Goal: Feedback & Contribution: Leave review/rating

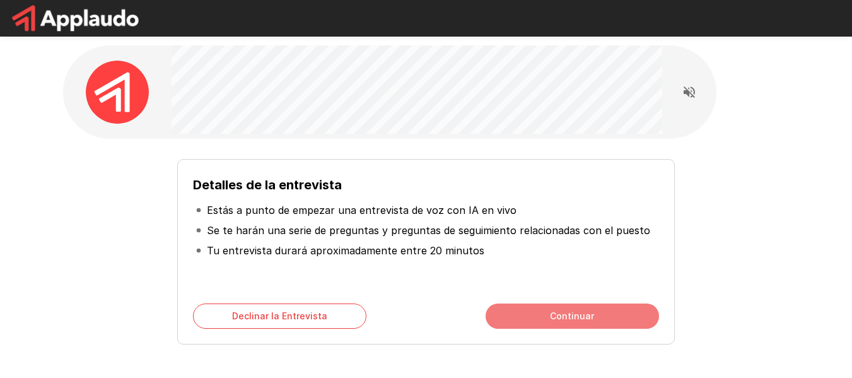
click at [565, 316] on button "Continuar" at bounding box center [572, 315] width 173 height 25
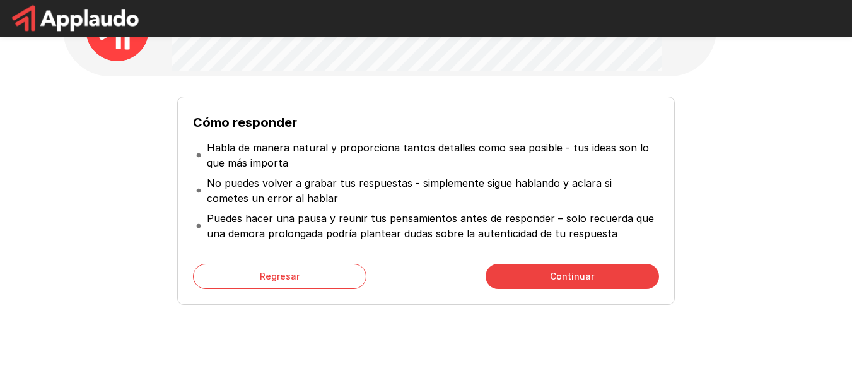
scroll to position [70, 0]
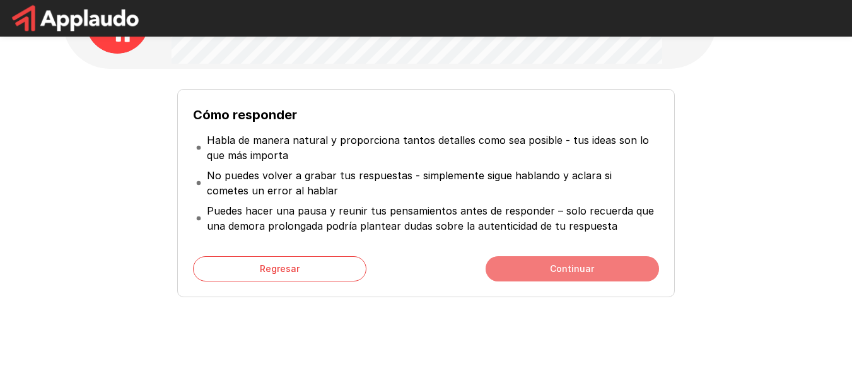
click at [601, 275] on button "Continuar" at bounding box center [572, 268] width 173 height 25
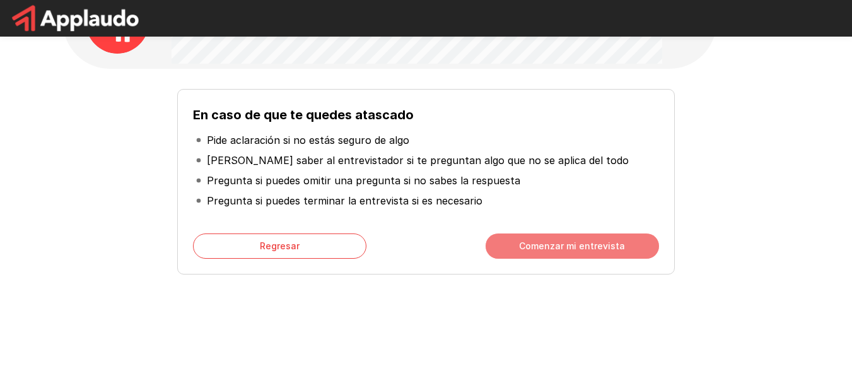
click at [563, 246] on button "Comenzar mi entrevista" at bounding box center [572, 245] width 173 height 25
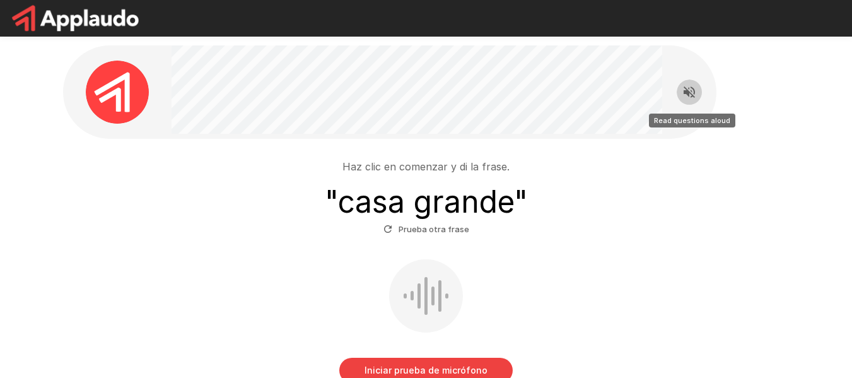
click at [696, 93] on icon "Read questions aloud" at bounding box center [689, 92] width 15 height 15
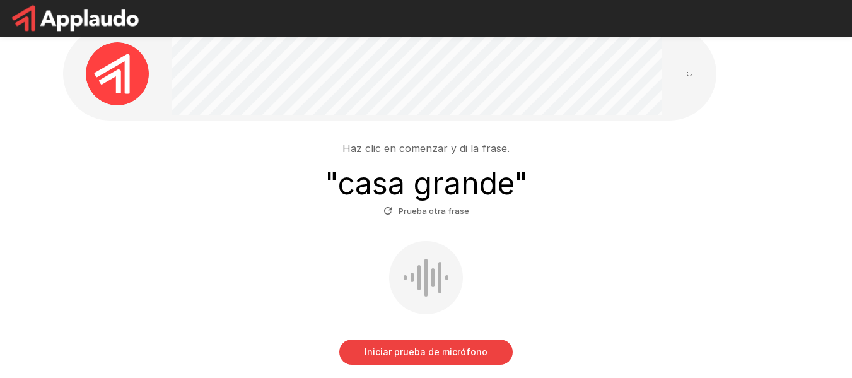
scroll to position [16, 0]
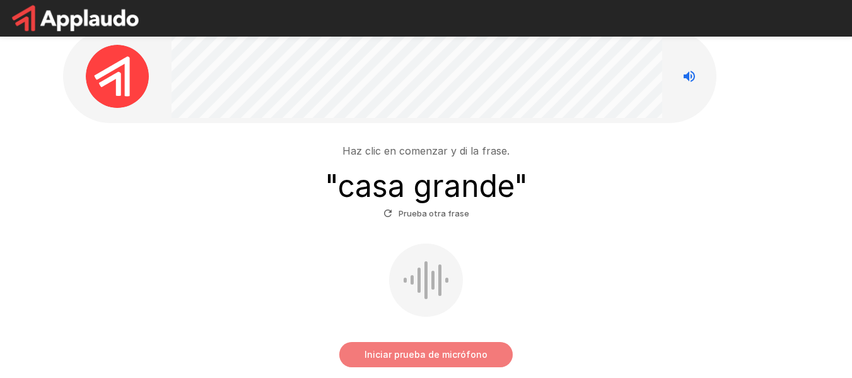
click at [474, 346] on button "Iniciar prueba de micrófono" at bounding box center [425, 354] width 173 height 25
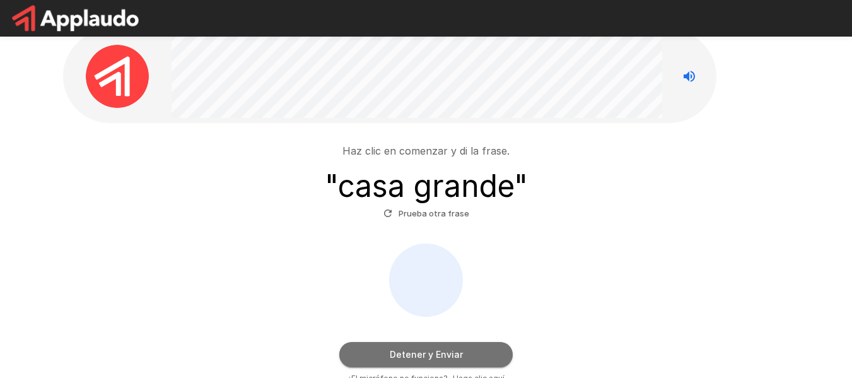
click at [474, 346] on button "Detener y Enviar" at bounding box center [425, 354] width 173 height 25
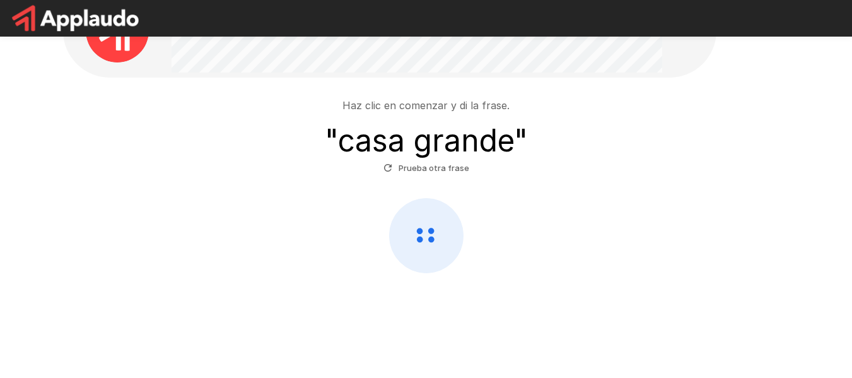
scroll to position [62, 0]
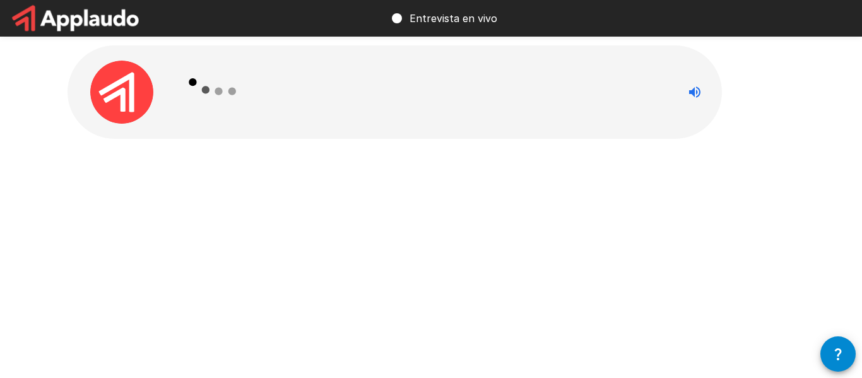
drag, startPoint x: 861, startPoint y: 223, endPoint x: 861, endPoint y: 242, distance: 19.6
click at [861, 242] on html "Entrevista en vivo" at bounding box center [431, 189] width 862 height 378
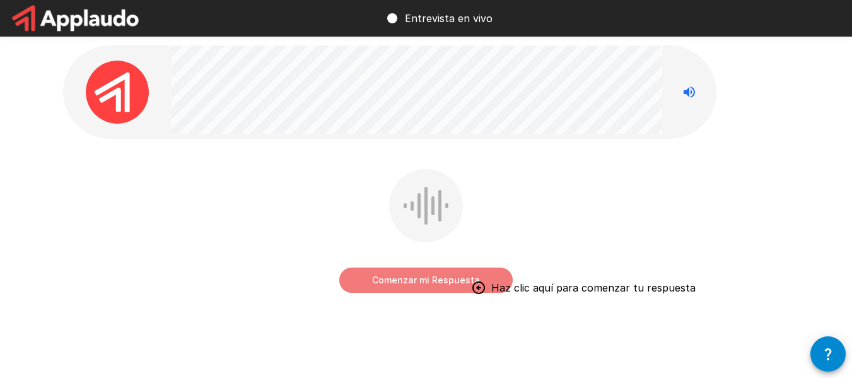
click at [435, 278] on button "Comenzar mi Respuesta" at bounding box center [425, 279] width 173 height 25
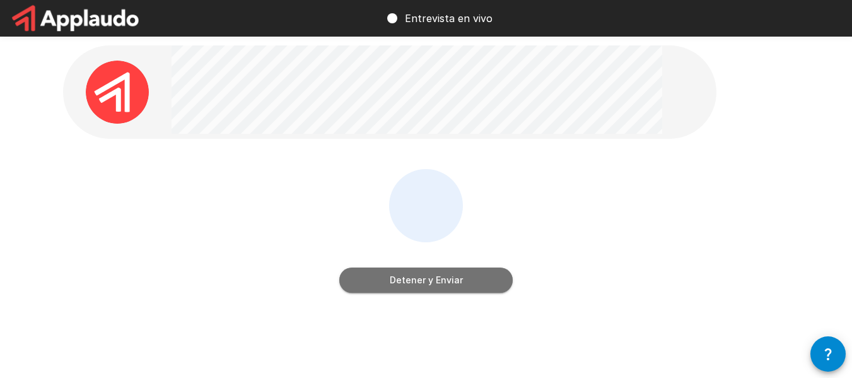
click at [435, 278] on button "Detener y Enviar" at bounding box center [425, 279] width 173 height 25
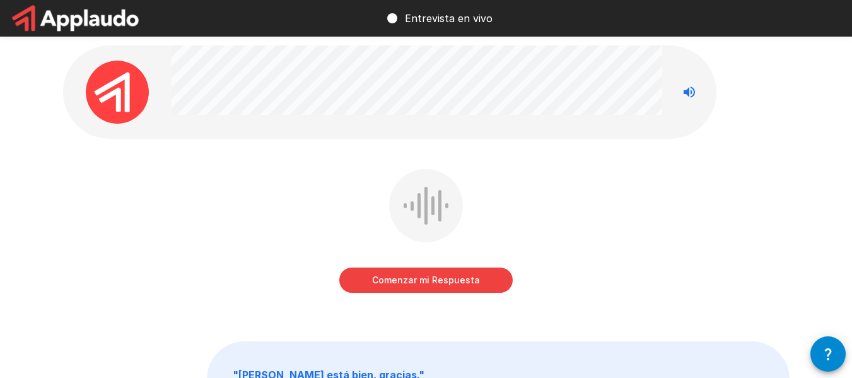
click at [435, 278] on button "Comenzar mi Respuesta" at bounding box center [425, 279] width 173 height 25
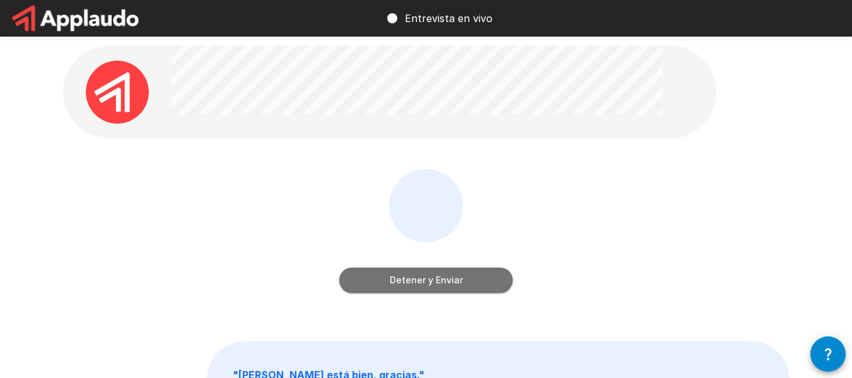
click at [435, 278] on button "Detener y Enviar" at bounding box center [425, 279] width 173 height 25
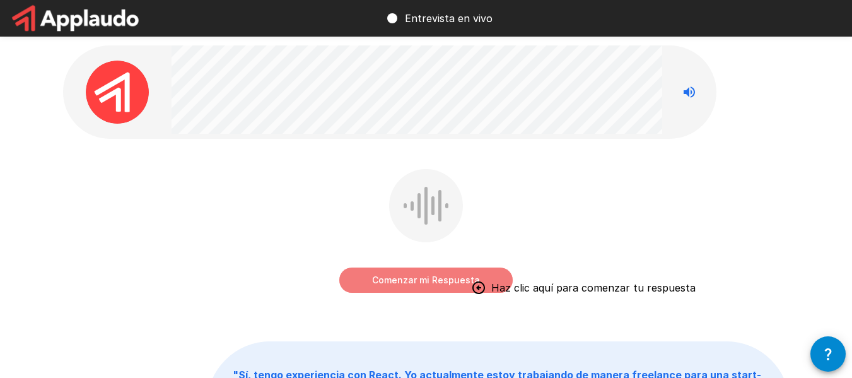
click at [422, 278] on button "Comenzar mi Respuesta" at bounding box center [425, 279] width 173 height 25
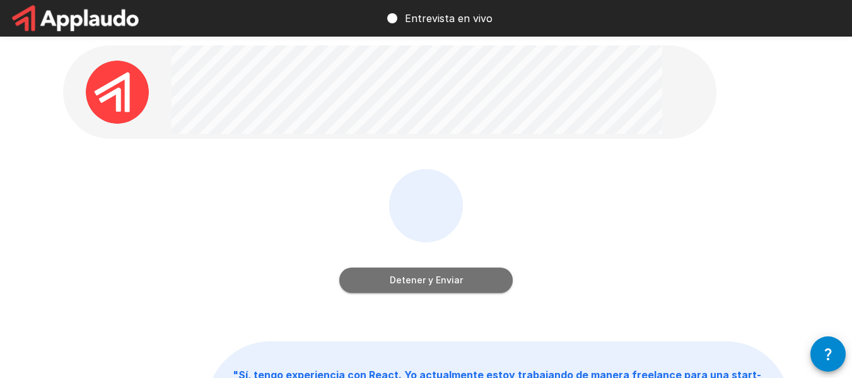
click at [422, 278] on button "Detener y Enviar" at bounding box center [425, 279] width 173 height 25
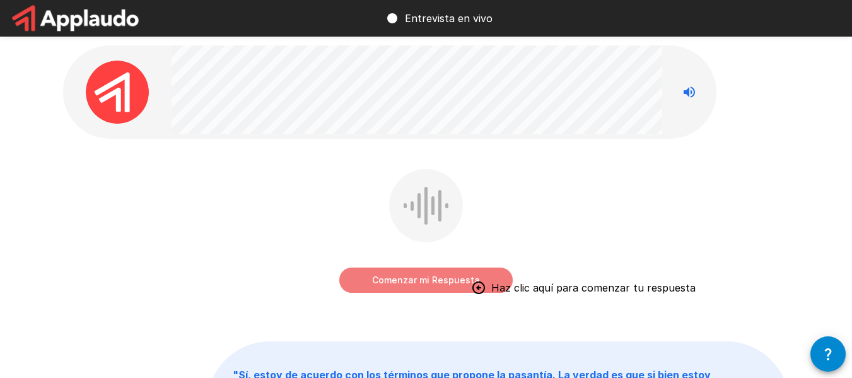
click at [459, 270] on button "Comenzar mi Respuesta" at bounding box center [425, 279] width 173 height 25
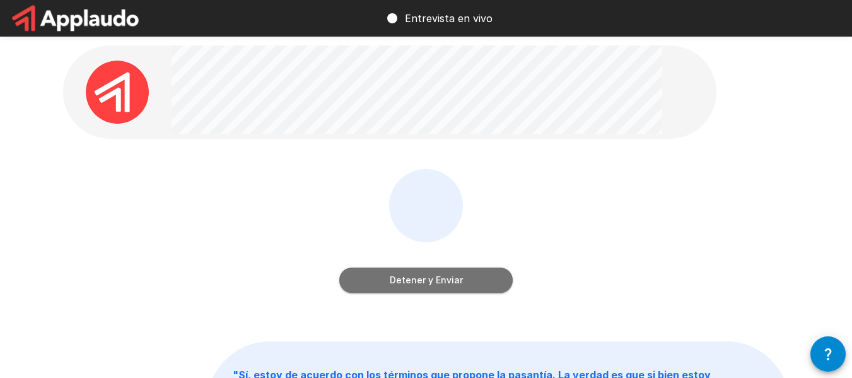
click at [459, 270] on button "Detener y Enviar" at bounding box center [425, 279] width 173 height 25
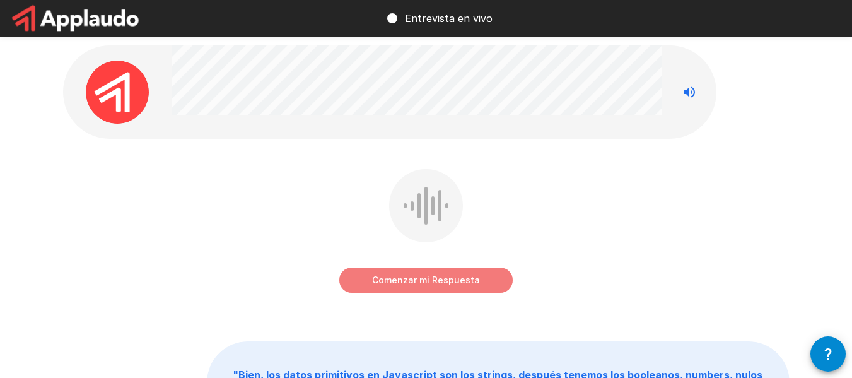
click at [447, 274] on button "Comenzar mi Respuesta" at bounding box center [425, 279] width 173 height 25
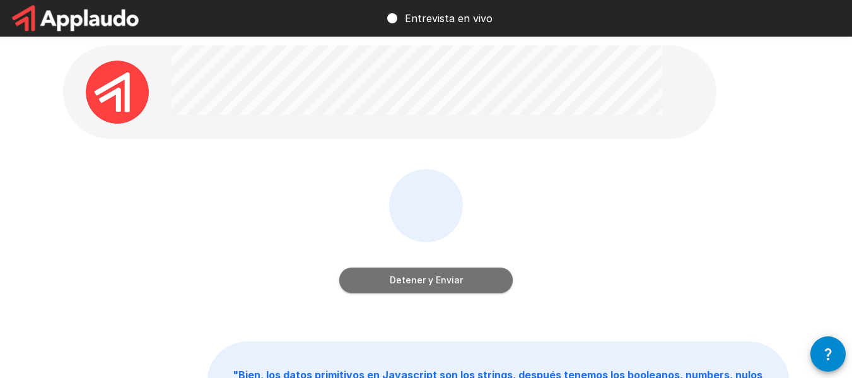
click at [447, 274] on button "Detener y Enviar" at bounding box center [425, 279] width 173 height 25
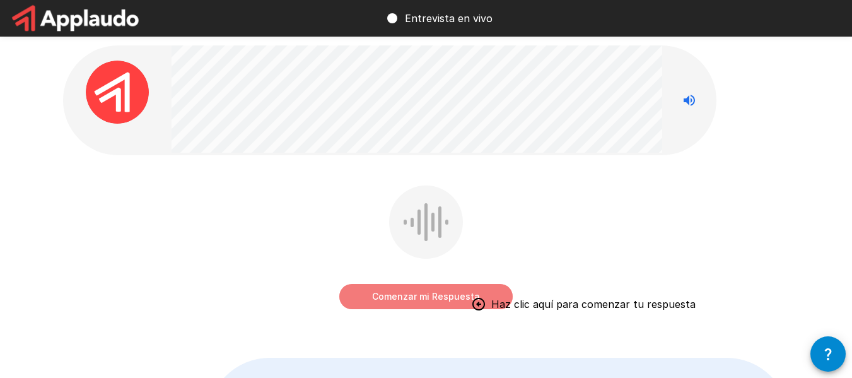
click at [431, 300] on button "Comenzar mi Respuesta" at bounding box center [425, 296] width 173 height 25
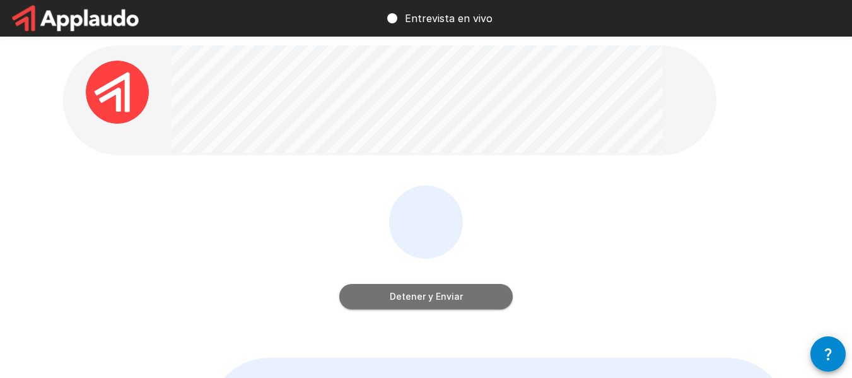
click at [431, 300] on button "Detener y Enviar" at bounding box center [425, 296] width 173 height 25
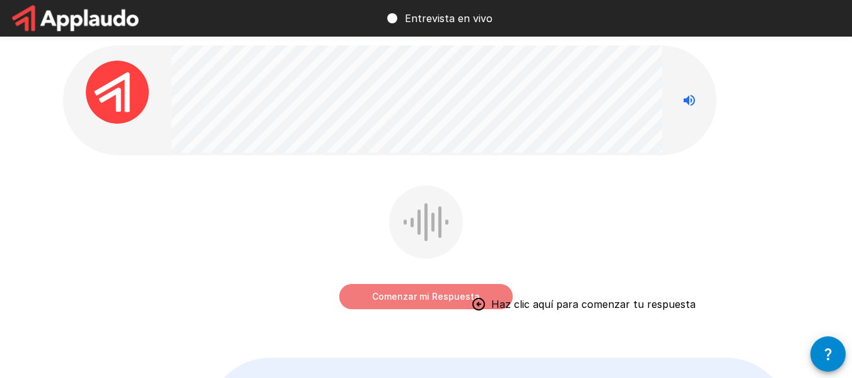
click at [459, 293] on button "Comenzar mi Respuesta" at bounding box center [425, 296] width 173 height 25
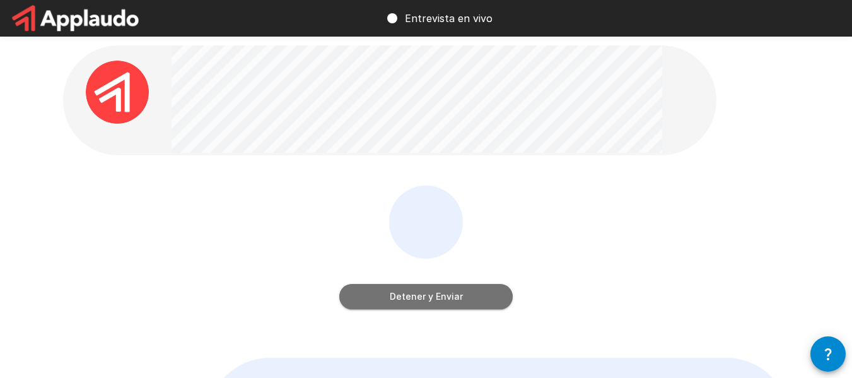
click at [459, 293] on button "Detener y Enviar" at bounding box center [425, 296] width 173 height 25
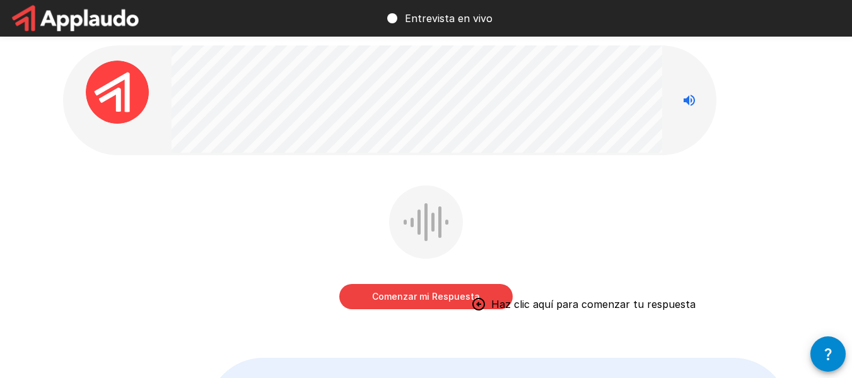
click at [459, 293] on button "Comenzar mi Respuesta" at bounding box center [425, 296] width 173 height 25
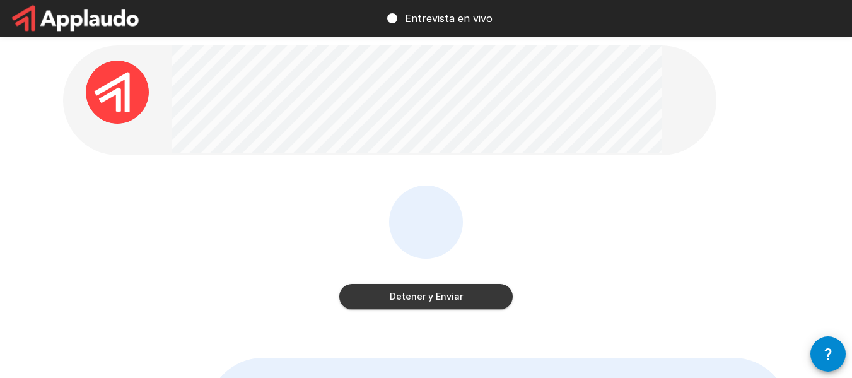
click at [459, 293] on button "Detener y Enviar" at bounding box center [425, 296] width 173 height 25
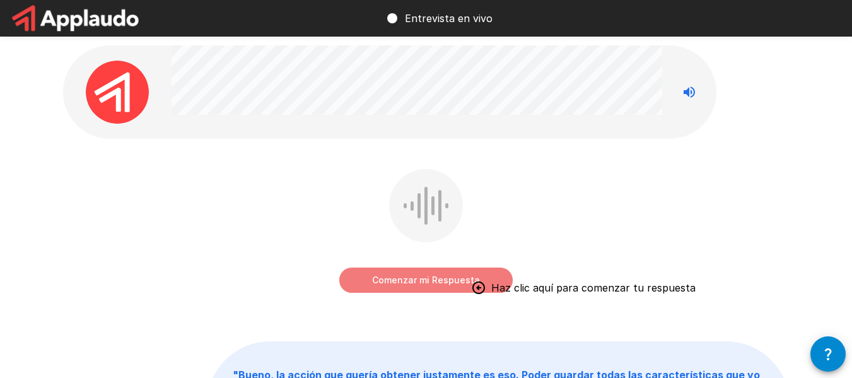
click at [469, 276] on button "Comenzar mi Respuesta" at bounding box center [425, 279] width 173 height 25
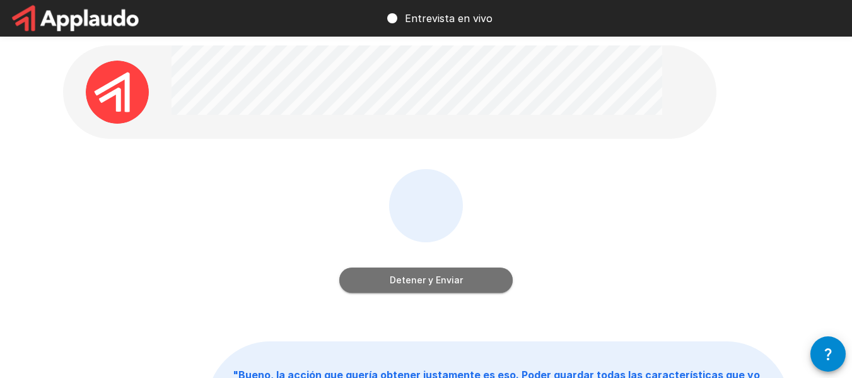
click at [469, 276] on button "Detener y Enviar" at bounding box center [425, 279] width 173 height 25
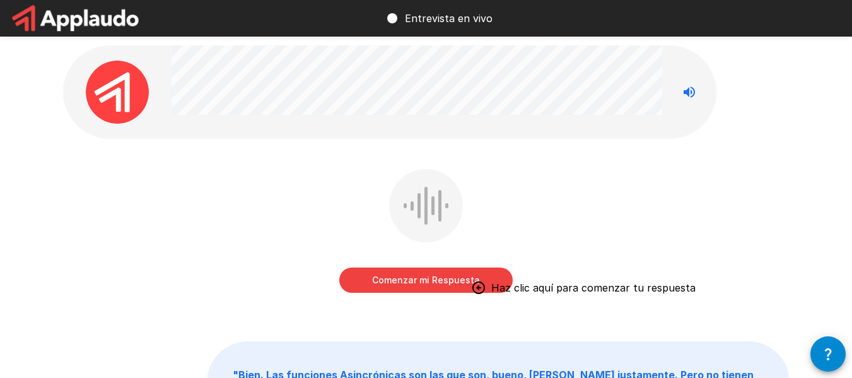
click at [436, 274] on button "Comenzar mi Respuesta" at bounding box center [425, 279] width 173 height 25
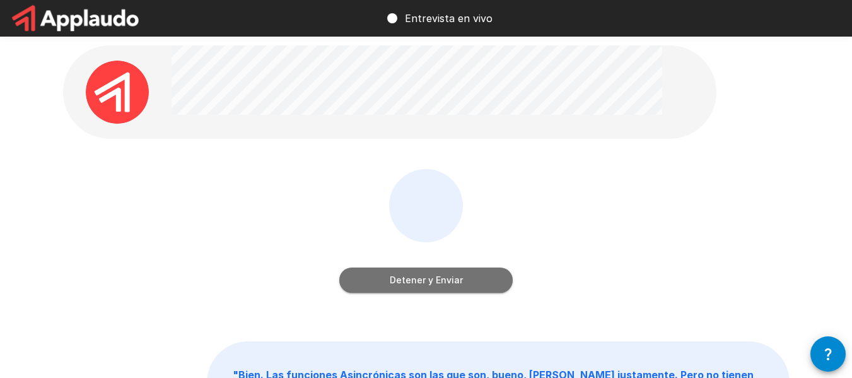
click at [436, 274] on button "Detener y Enviar" at bounding box center [425, 279] width 173 height 25
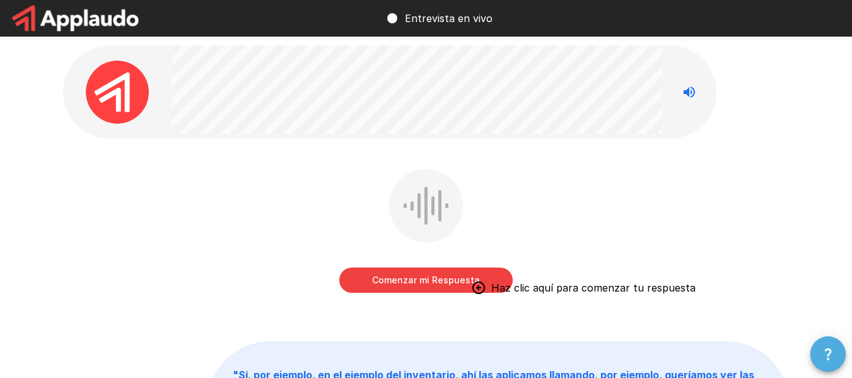
click at [831, 356] on icon "button" at bounding box center [828, 353] width 15 height 15
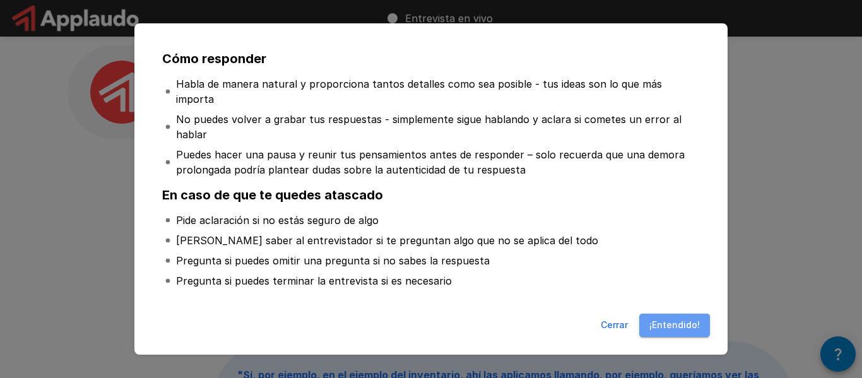
click at [672, 325] on button "¡Entendido!" at bounding box center [674, 324] width 71 height 23
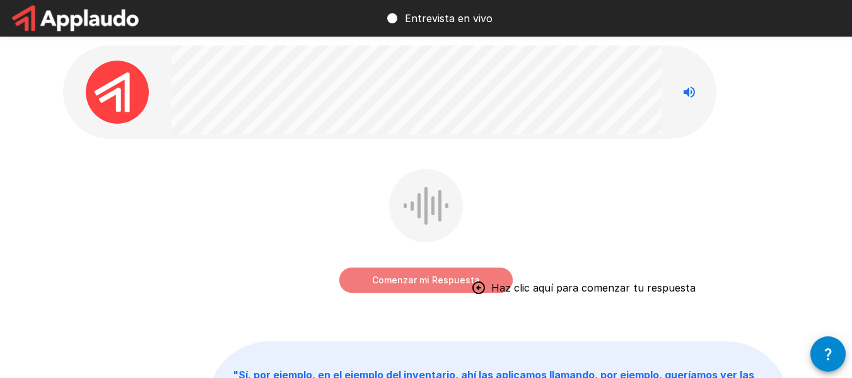
click at [445, 281] on button "Comenzar mi Respuesta" at bounding box center [425, 279] width 173 height 25
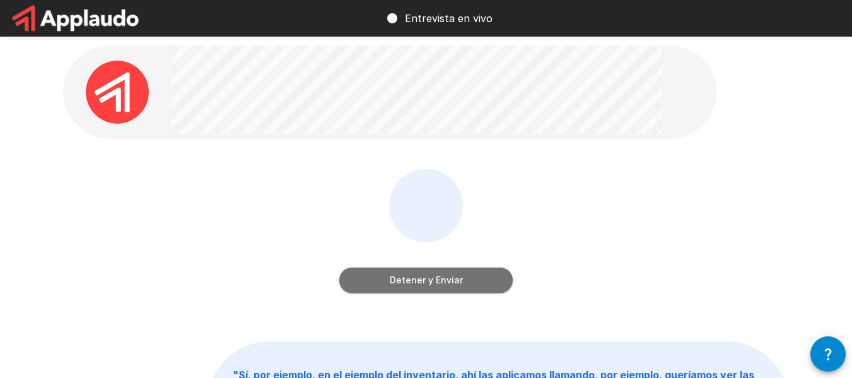
click at [445, 281] on button "Detener y Enviar" at bounding box center [425, 279] width 173 height 25
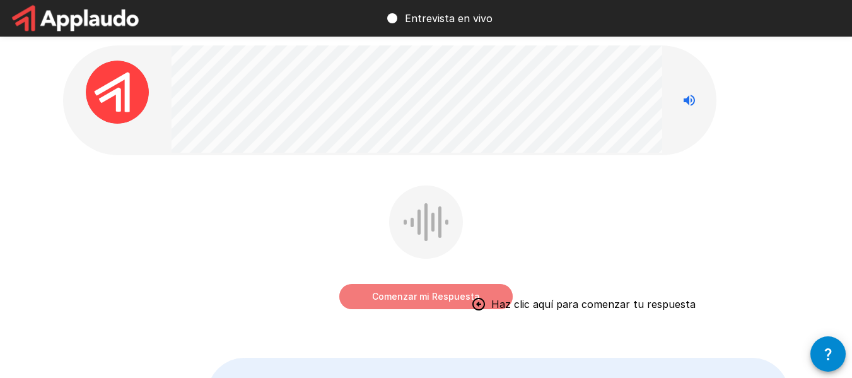
click at [438, 294] on button "Comenzar mi Respuesta" at bounding box center [425, 296] width 173 height 25
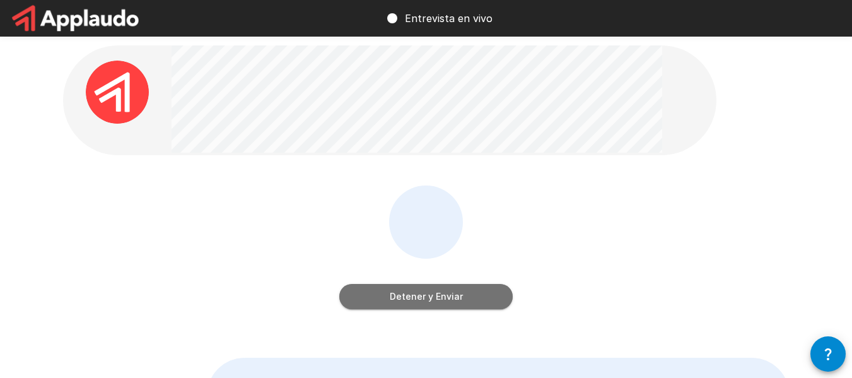
click at [438, 294] on button "Detener y Enviar" at bounding box center [425, 296] width 173 height 25
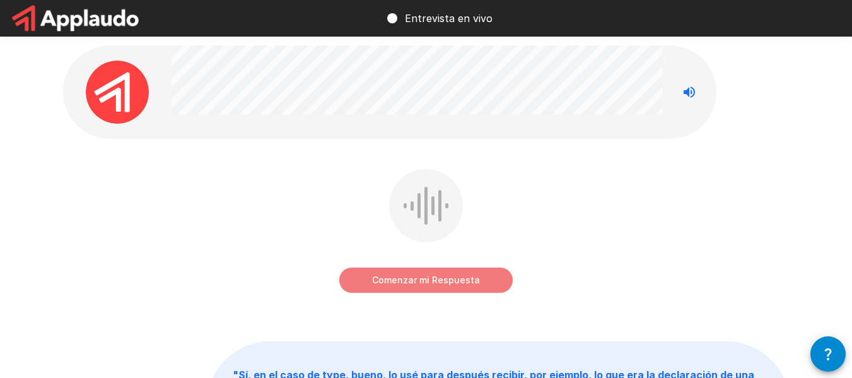
click at [445, 274] on button "Comenzar mi Respuesta" at bounding box center [425, 279] width 173 height 25
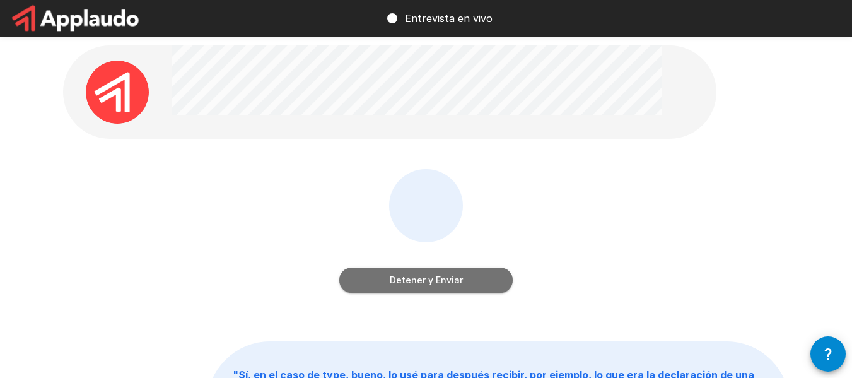
click at [445, 274] on button "Detener y Enviar" at bounding box center [425, 279] width 173 height 25
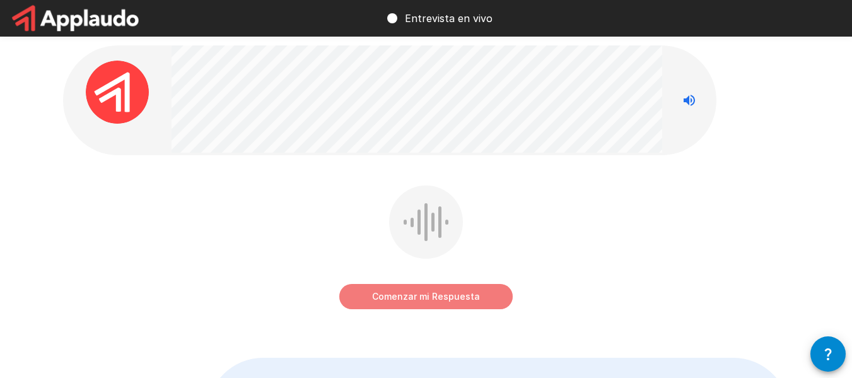
click at [432, 302] on button "Comenzar mi Respuesta" at bounding box center [425, 296] width 173 height 25
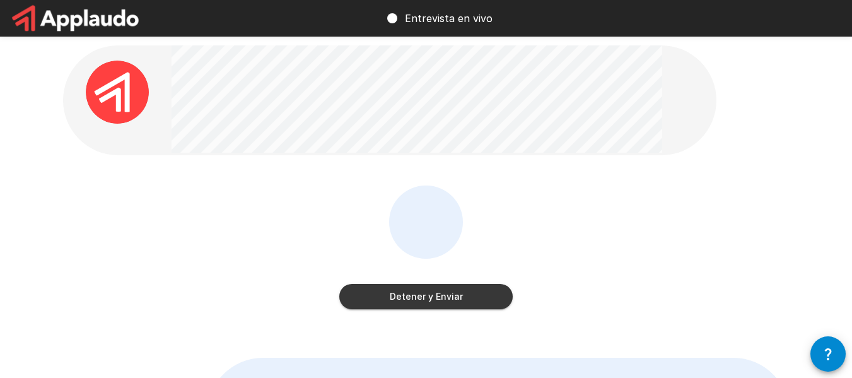
click at [432, 302] on button "Detener y Enviar" at bounding box center [425, 296] width 173 height 25
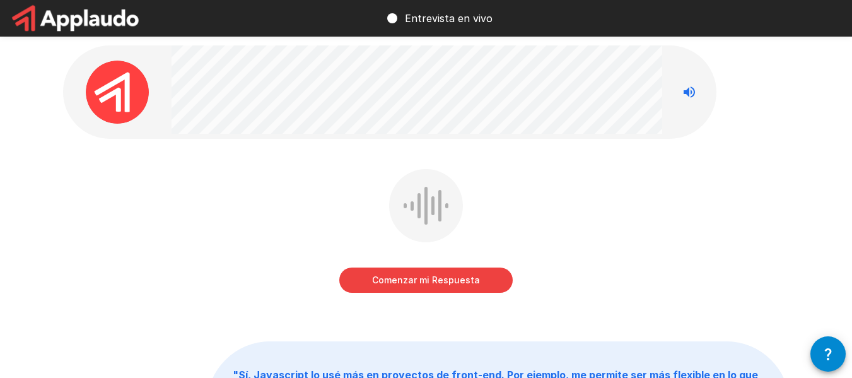
click at [452, 276] on button "Comenzar mi Respuesta" at bounding box center [425, 279] width 173 height 25
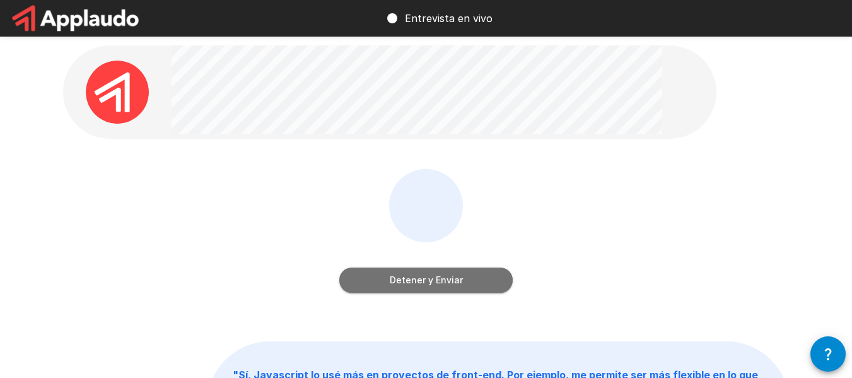
click at [452, 276] on button "Detener y Enviar" at bounding box center [425, 279] width 173 height 25
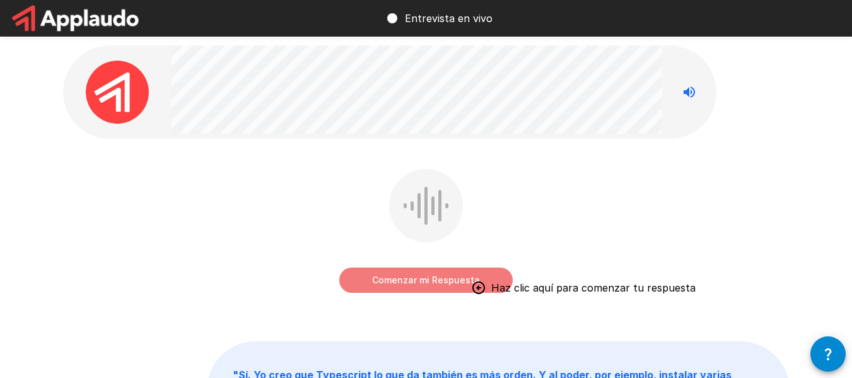
click at [468, 277] on button "Comenzar mi Respuesta" at bounding box center [425, 279] width 173 height 25
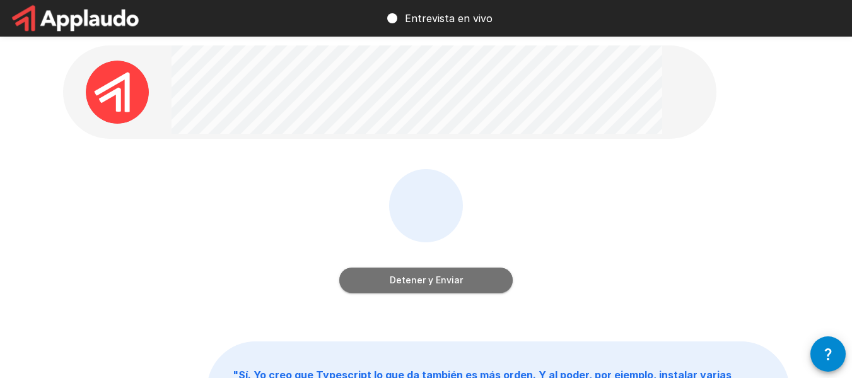
click at [468, 277] on button "Detener y Enviar" at bounding box center [425, 279] width 173 height 25
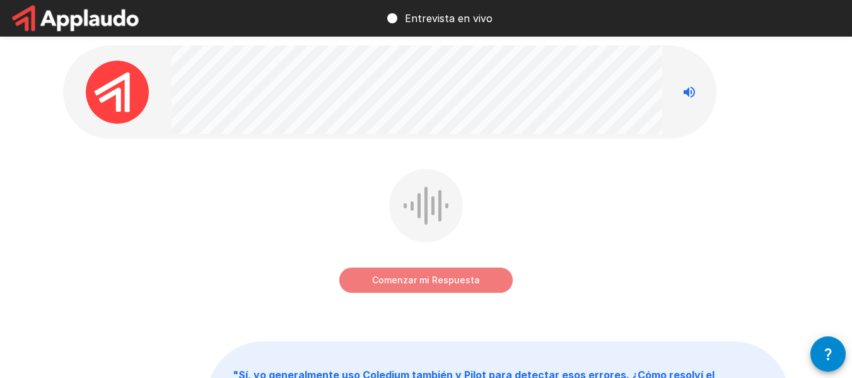
click at [428, 277] on button "Comenzar mi Respuesta" at bounding box center [425, 279] width 173 height 25
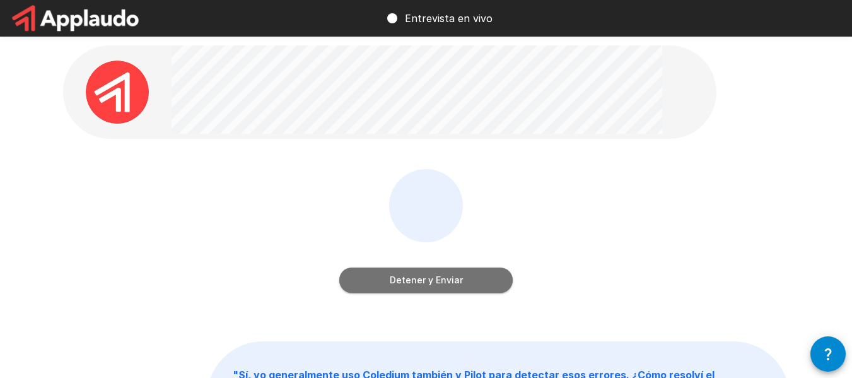
click at [428, 277] on button "Detener y Enviar" at bounding box center [425, 279] width 173 height 25
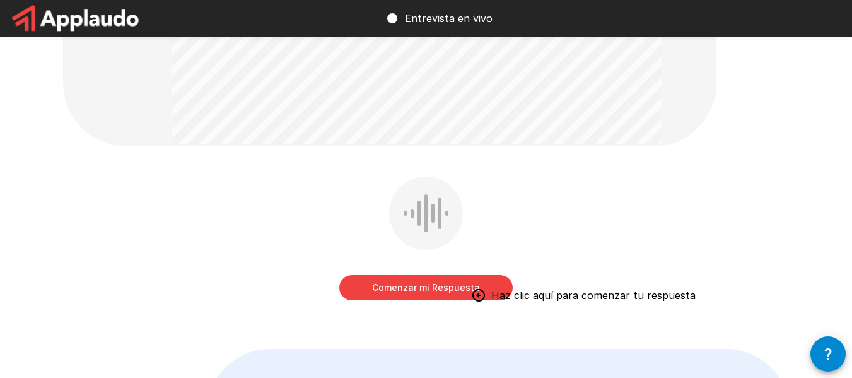
scroll to position [205, 0]
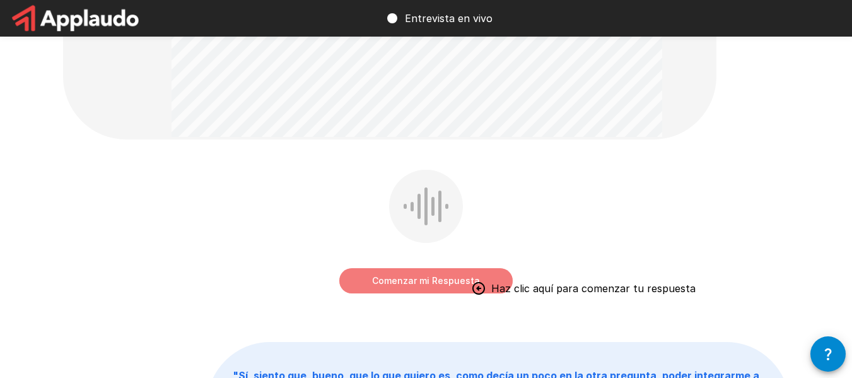
click at [392, 285] on button "Comenzar mi Respuesta" at bounding box center [425, 280] width 173 height 25
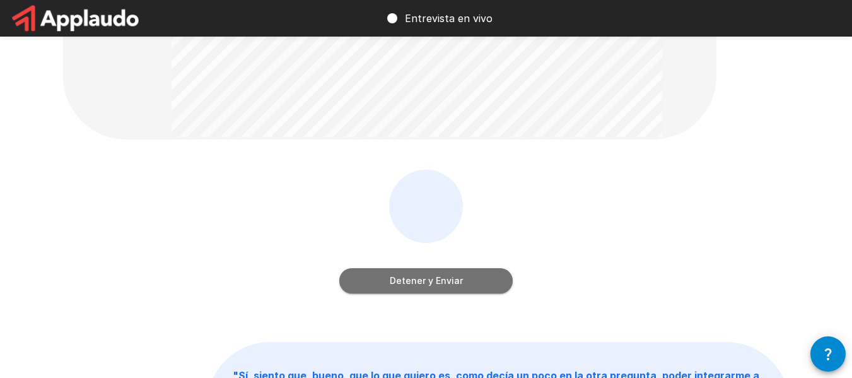
click at [392, 285] on button "Detener y Enviar" at bounding box center [425, 280] width 173 height 25
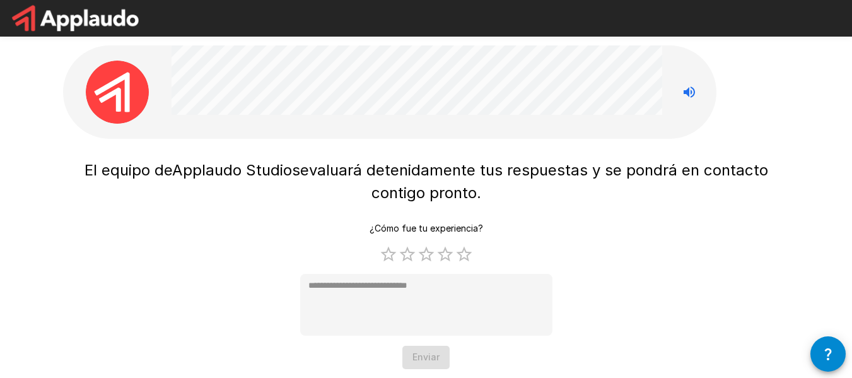
scroll to position [19, 0]
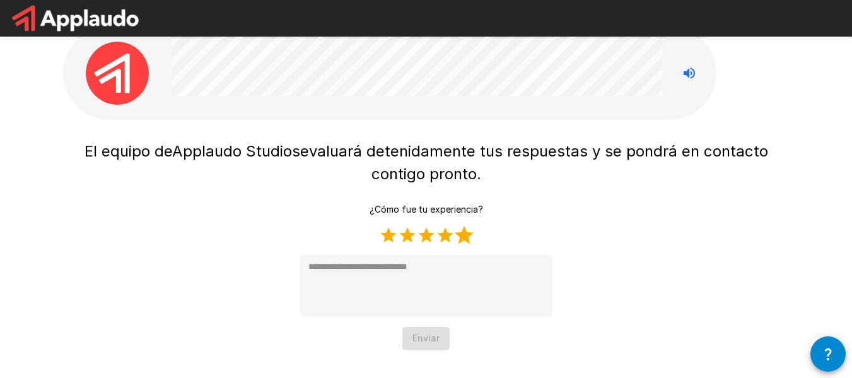
click at [459, 226] on label "5 Stars" at bounding box center [464, 235] width 19 height 19
type textarea "*"
click at [432, 344] on button "Enviar" at bounding box center [425, 338] width 47 height 23
